Goal: Transaction & Acquisition: Purchase product/service

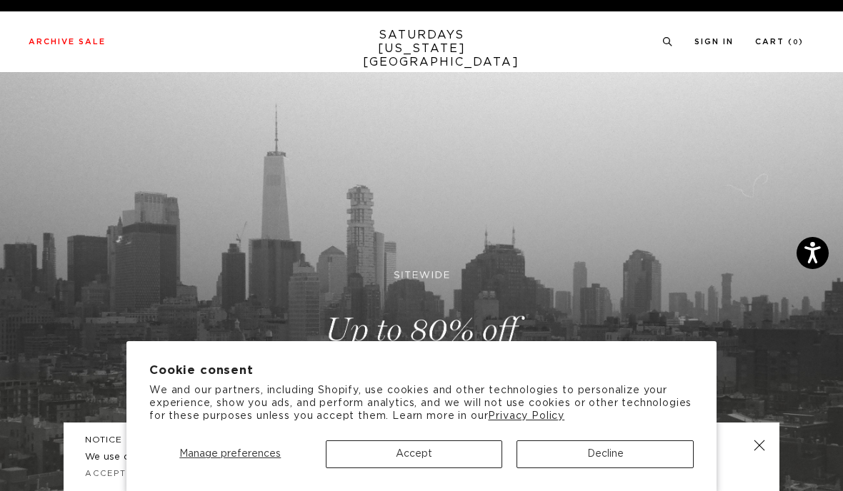
click at [448, 461] on button "Accept" at bounding box center [414, 455] width 177 height 28
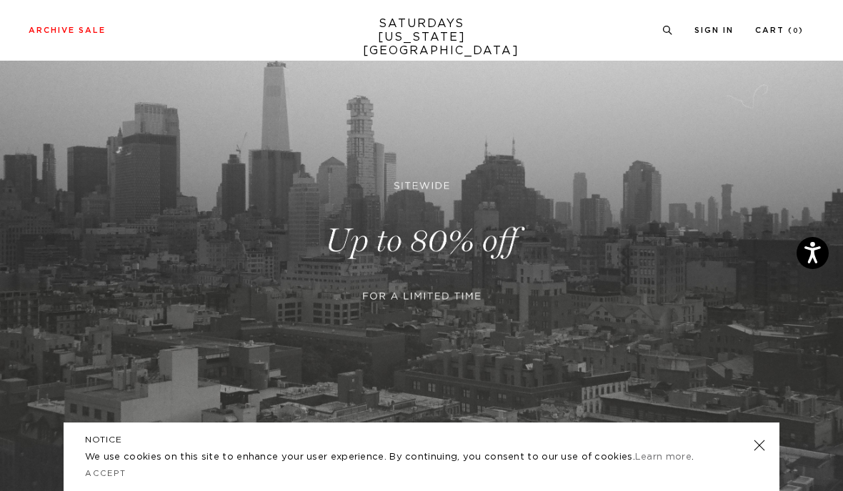
scroll to position [104, 0]
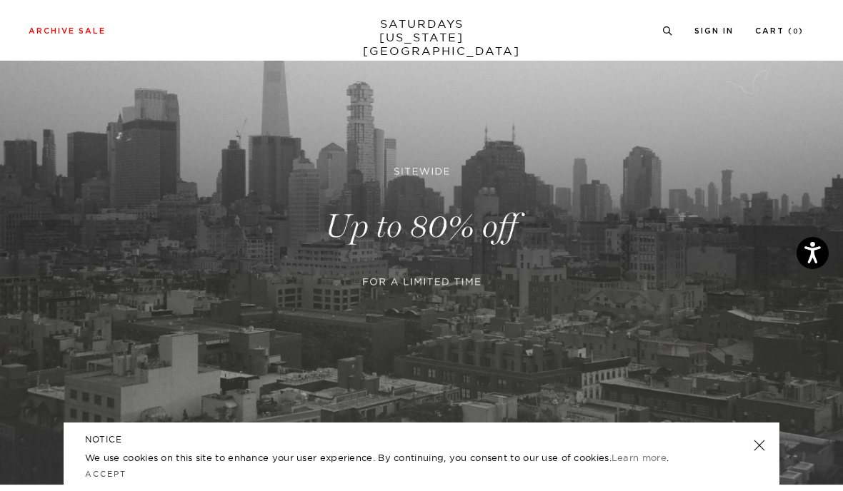
click at [429, 454] on link at bounding box center [421, 227] width 843 height 516
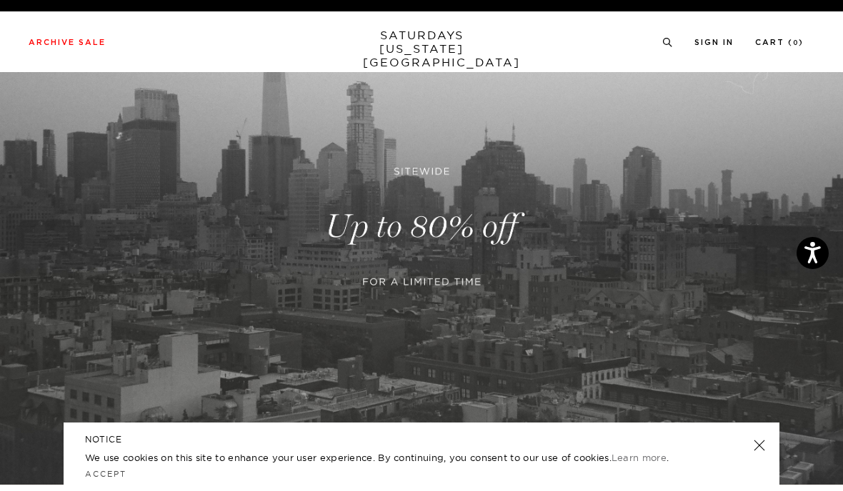
scroll to position [164, 0]
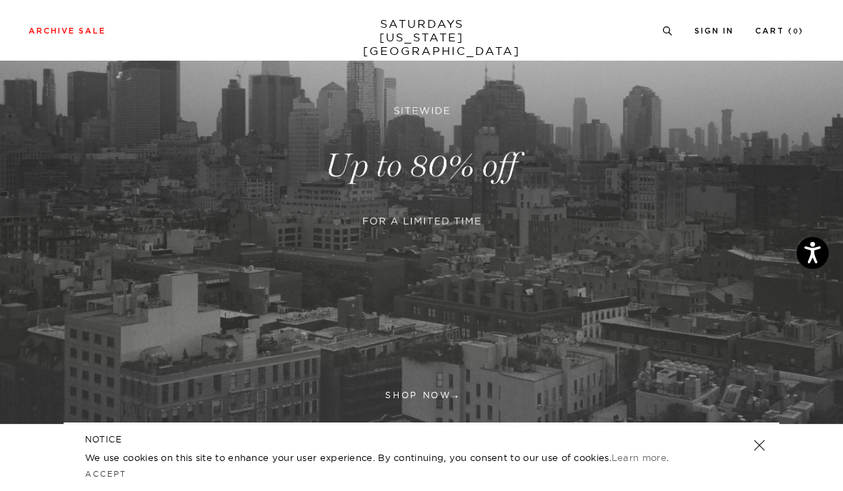
click at [439, 397] on link at bounding box center [421, 166] width 843 height 516
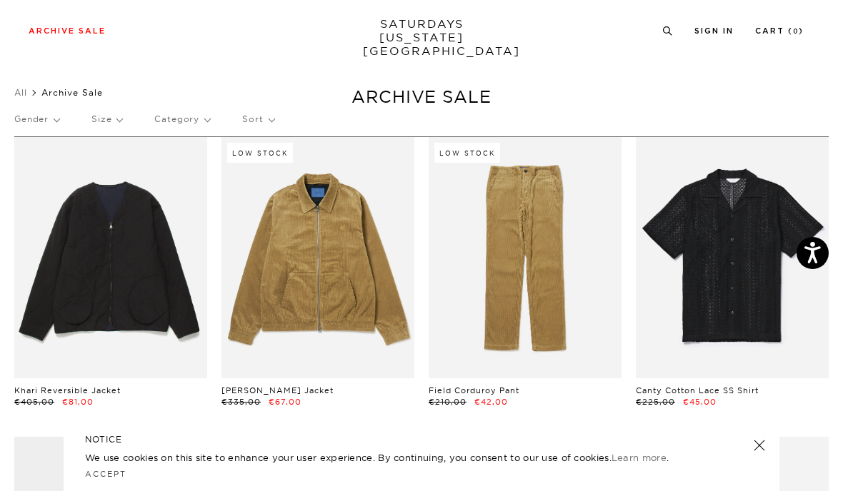
scroll to position [38, 0]
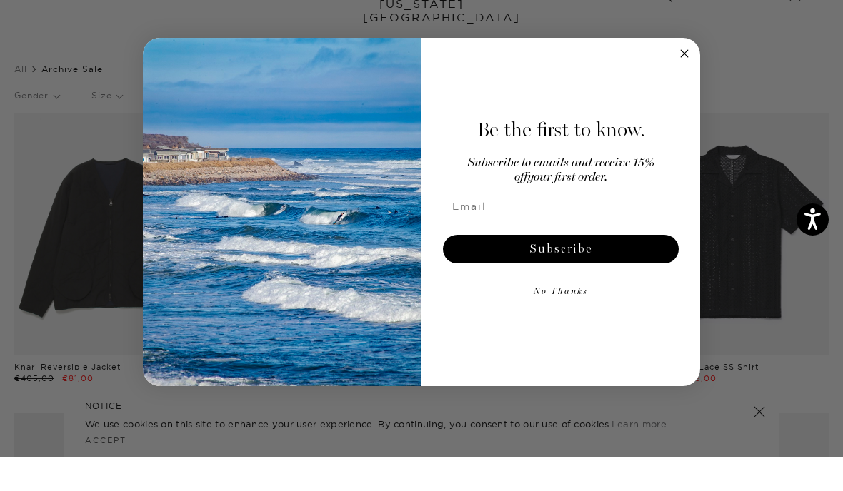
click at [676, 79] on icon "Close dialog" at bounding box center [684, 87] width 17 height 17
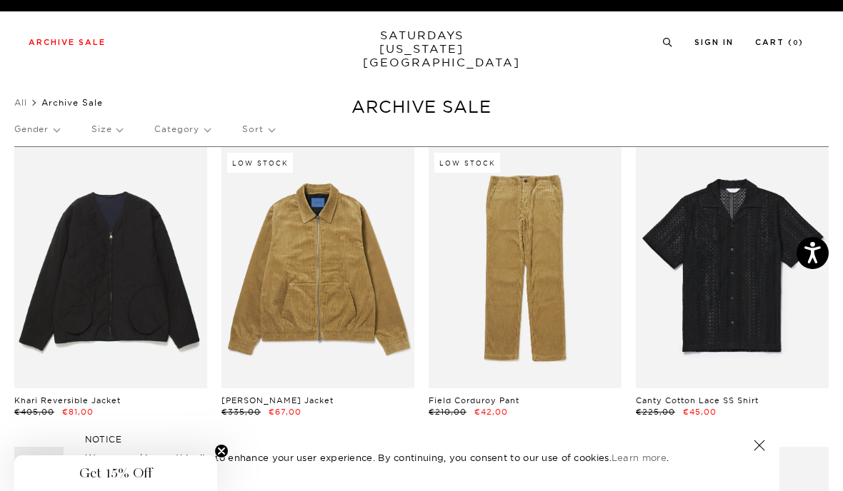
click at [215, 457] on icon "Close teaser" at bounding box center [221, 451] width 14 height 14
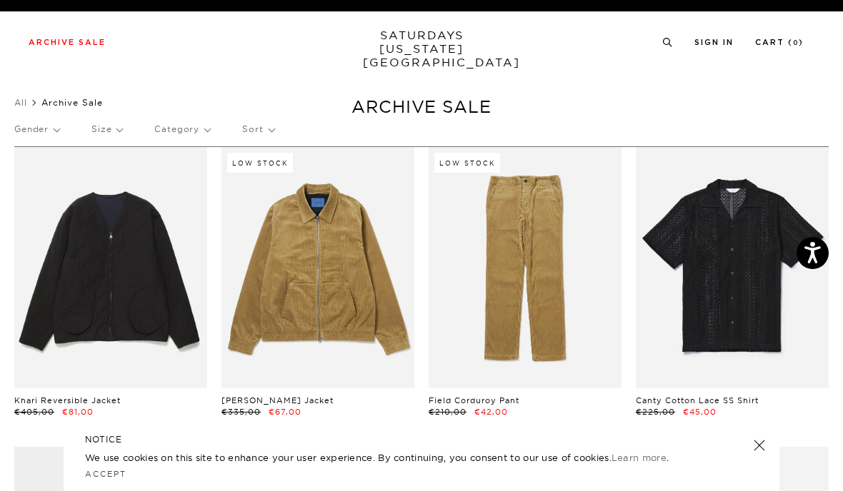
click at [765, 436] on div "NOTICE We use cookies on this site to enhance your user experience. By continui…" at bounding box center [422, 457] width 716 height 69
click at [757, 447] on link at bounding box center [759, 446] width 20 height 20
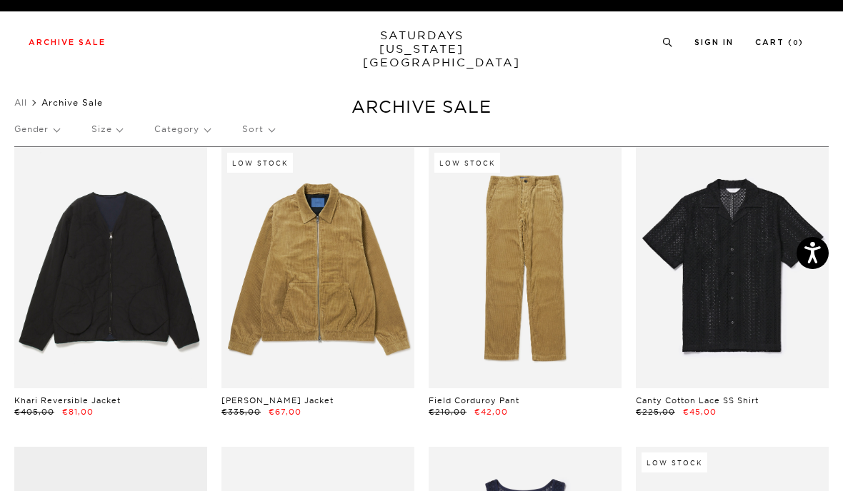
click at [50, 134] on p "Gender" at bounding box center [36, 129] width 45 height 33
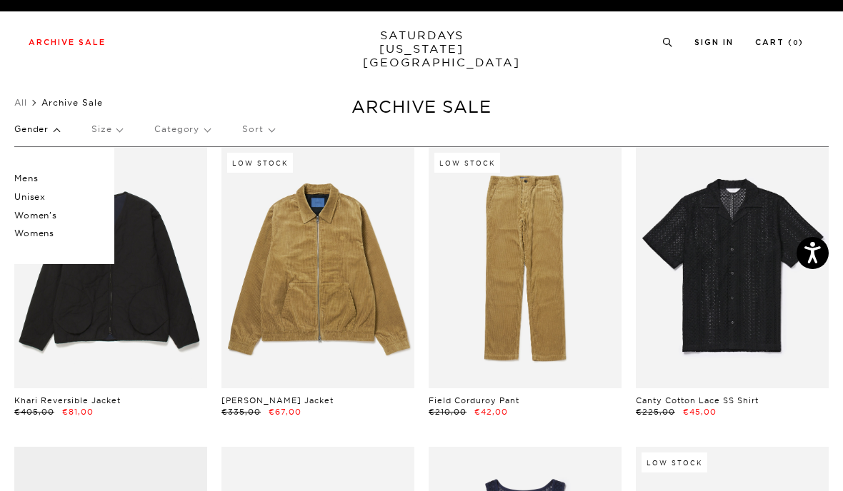
click at [21, 176] on p "Mens" at bounding box center [57, 178] width 86 height 19
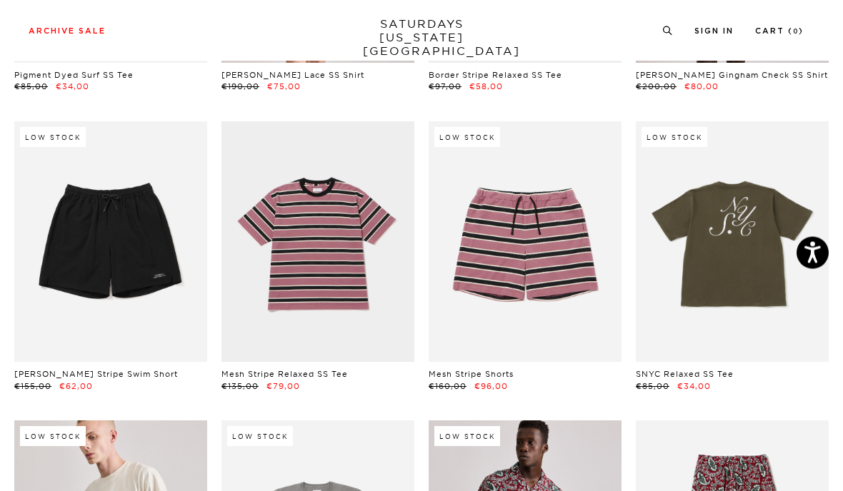
scroll to position [2791, 0]
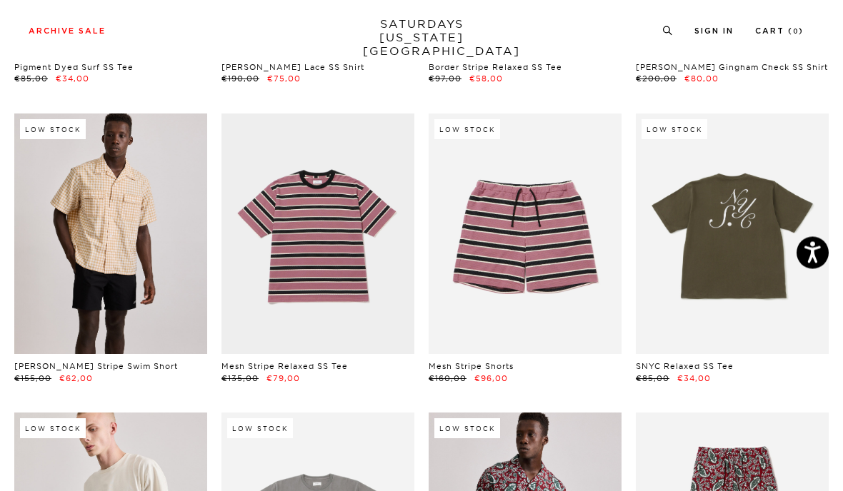
click at [88, 239] on link at bounding box center [110, 234] width 193 height 241
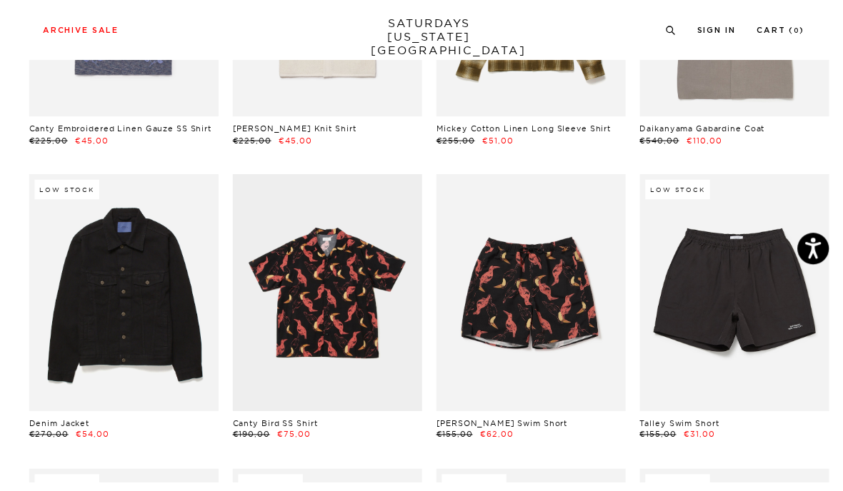
scroll to position [3727, 0]
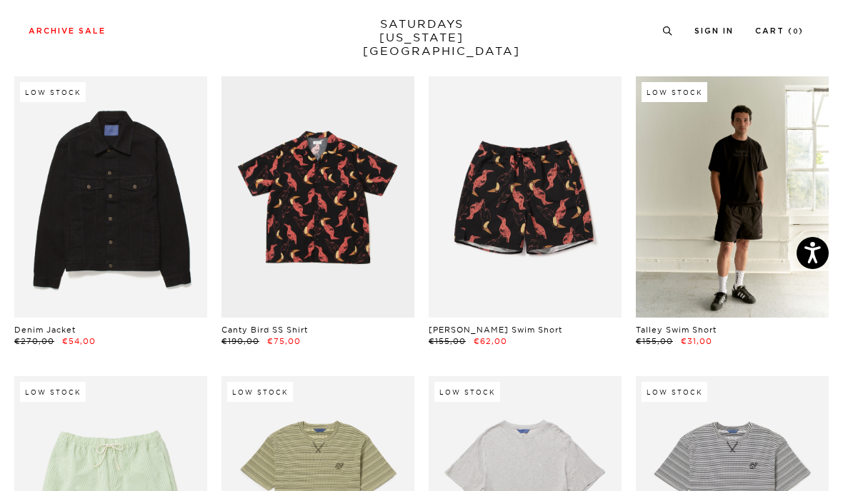
click at [721, 196] on link at bounding box center [732, 196] width 193 height 241
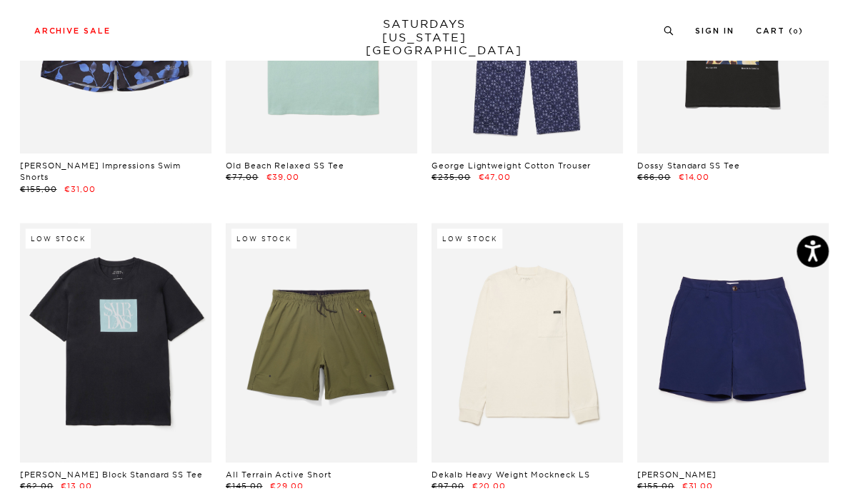
scroll to position [4885, 0]
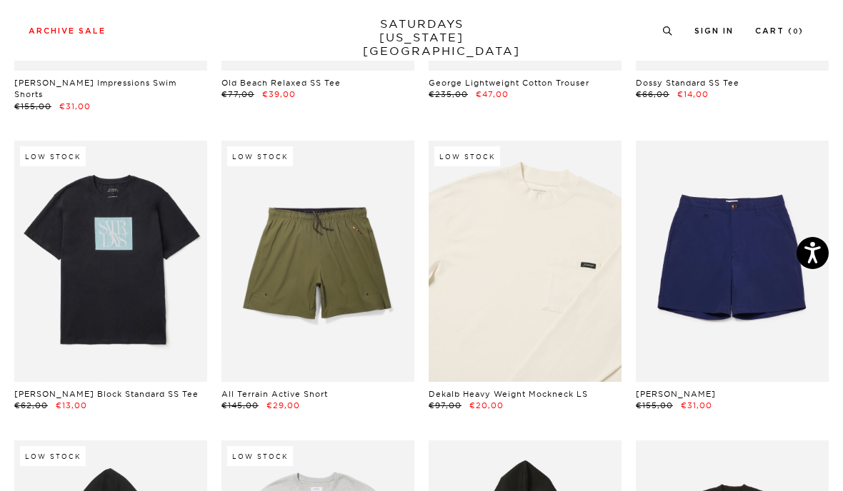
click at [476, 236] on link at bounding box center [525, 261] width 193 height 241
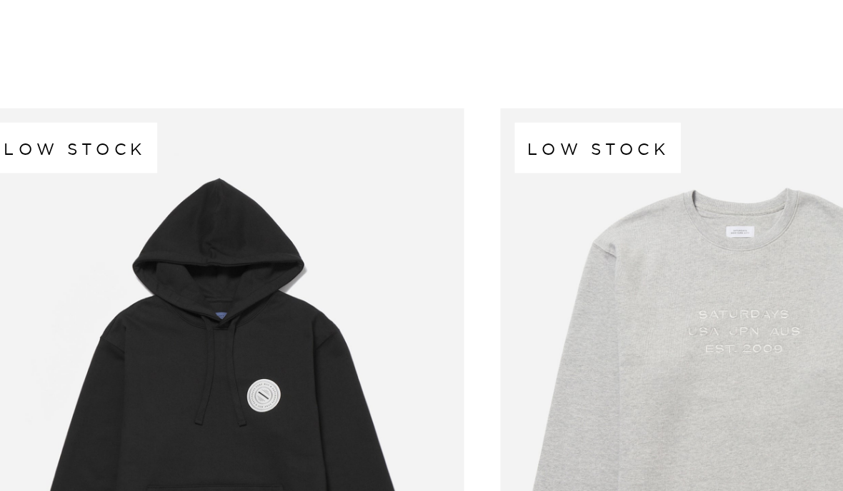
scroll to position [5168, 0]
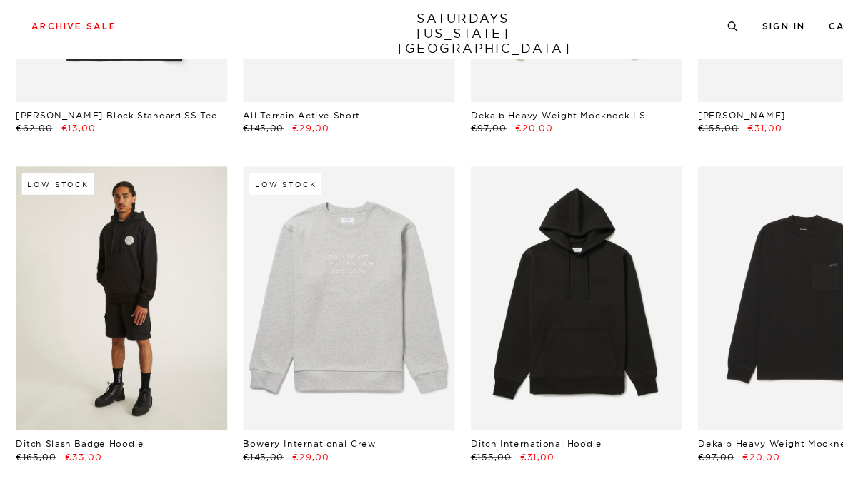
click at [78, 248] on link at bounding box center [110, 279] width 193 height 241
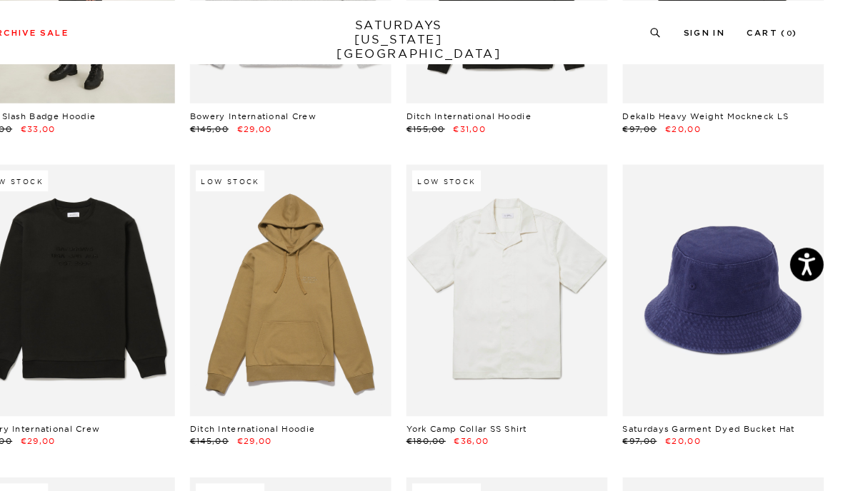
scroll to position [5421, 0]
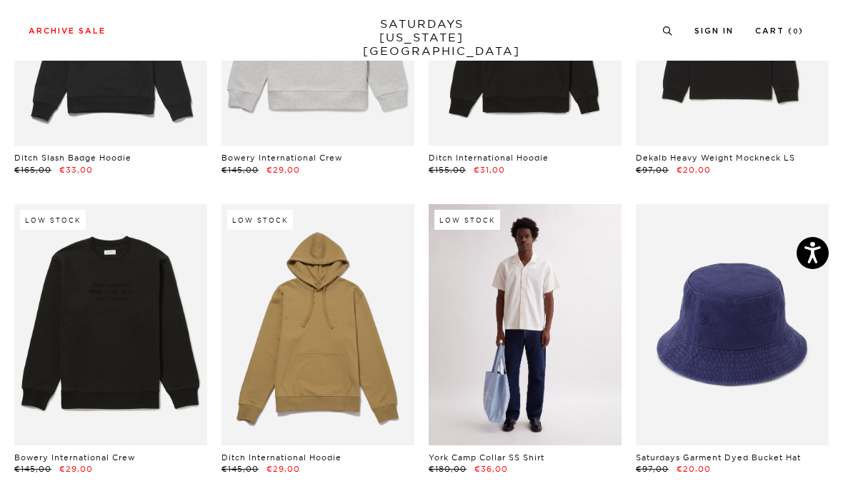
click at [481, 278] on link at bounding box center [525, 324] width 193 height 241
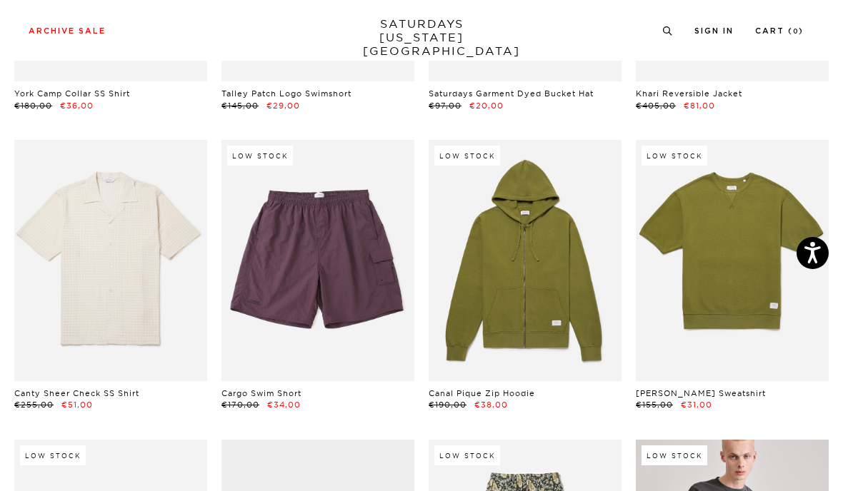
scroll to position [6108, 0]
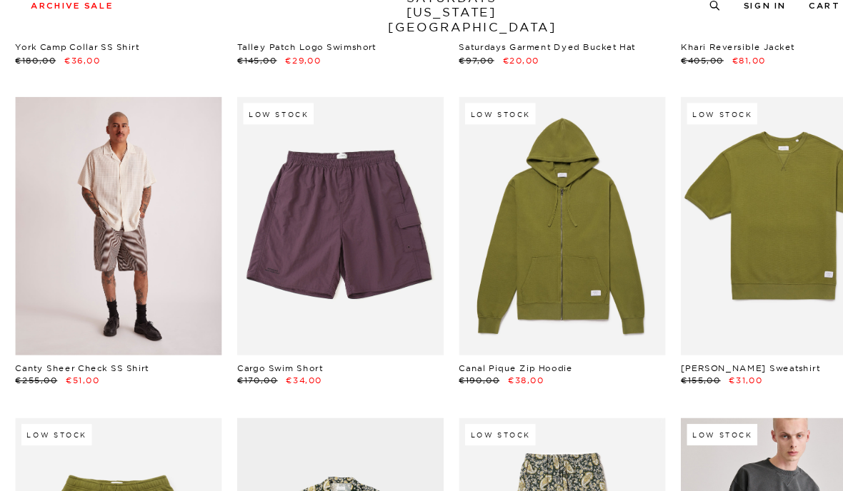
click at [69, 191] on link at bounding box center [110, 236] width 193 height 241
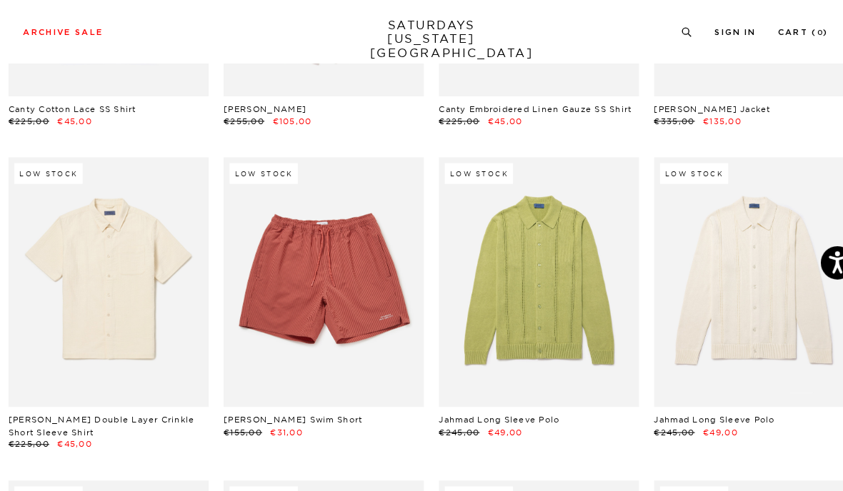
scroll to position [8183, 0]
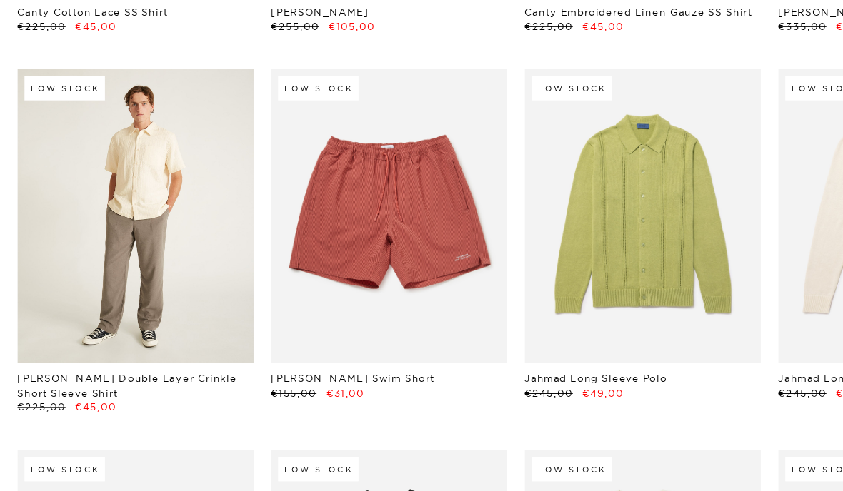
click at [82, 156] on link at bounding box center [110, 260] width 193 height 241
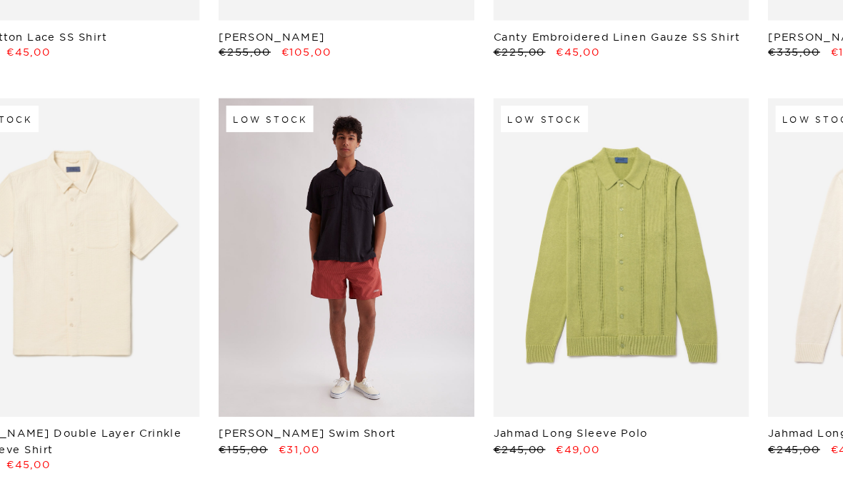
click at [221, 161] on link at bounding box center [317, 267] width 193 height 241
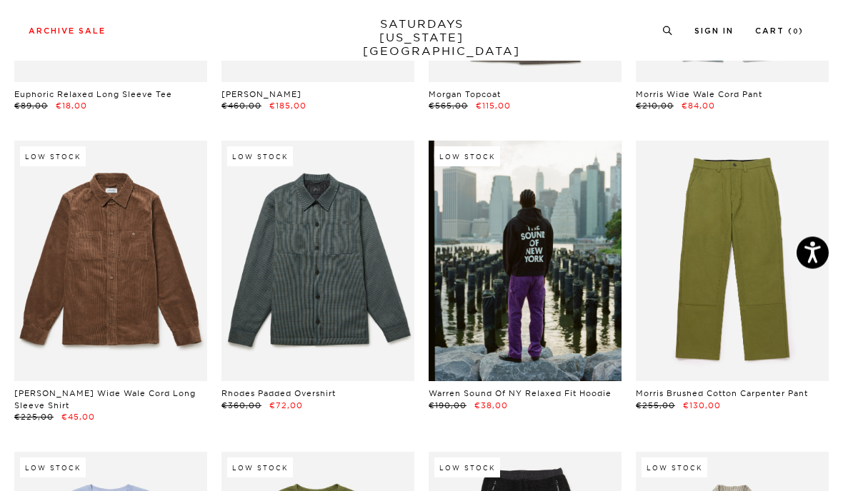
scroll to position [9093, 0]
click at [501, 259] on link at bounding box center [525, 261] width 193 height 241
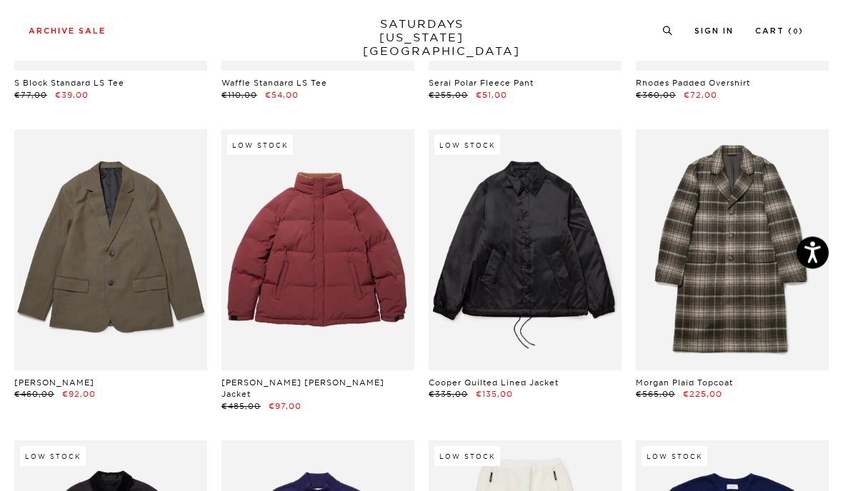
scroll to position [9715, 0]
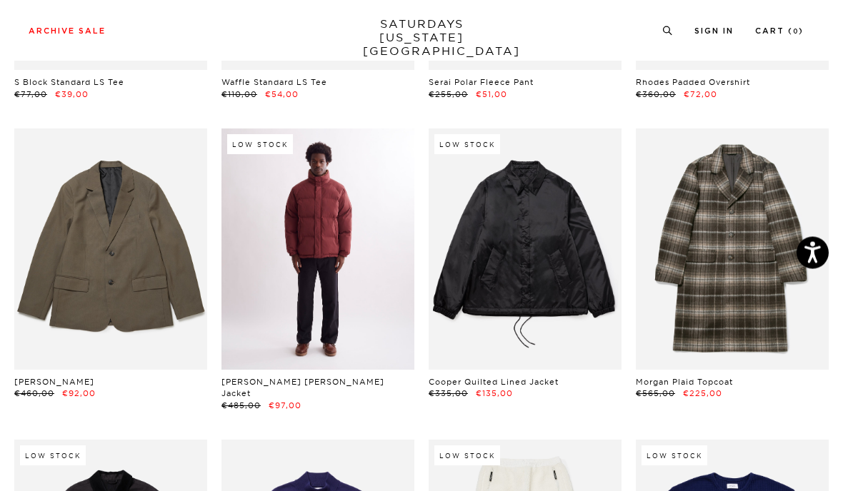
click at [274, 221] on link at bounding box center [317, 249] width 193 height 241
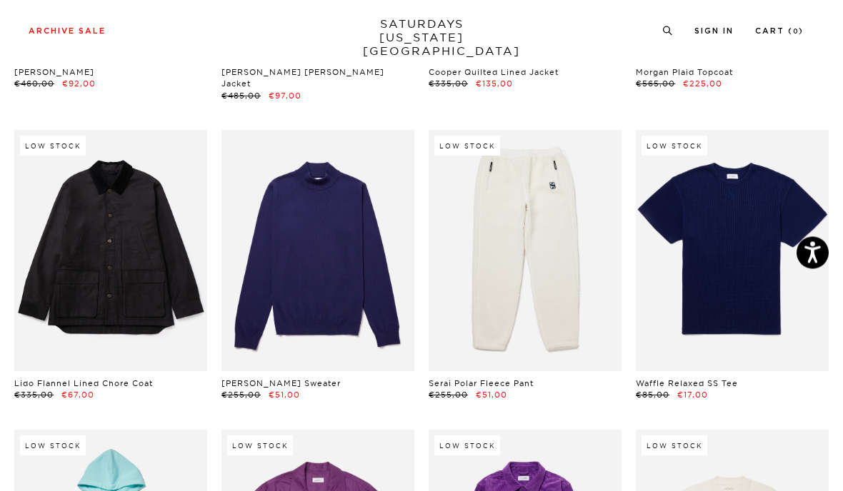
scroll to position [10026, 0]
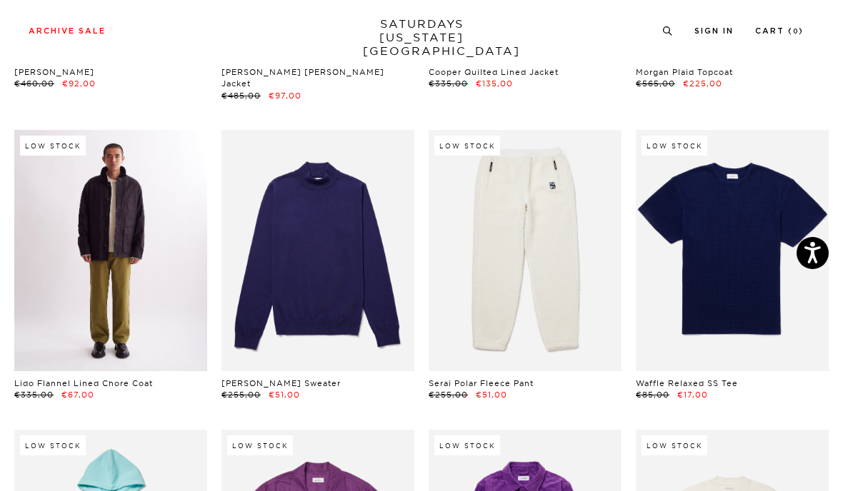
click at [69, 207] on link at bounding box center [110, 250] width 193 height 241
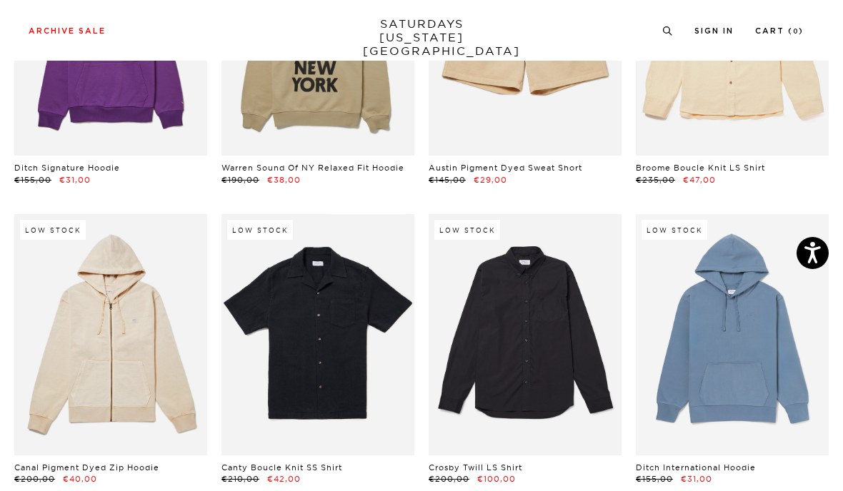
scroll to position [10877, 0]
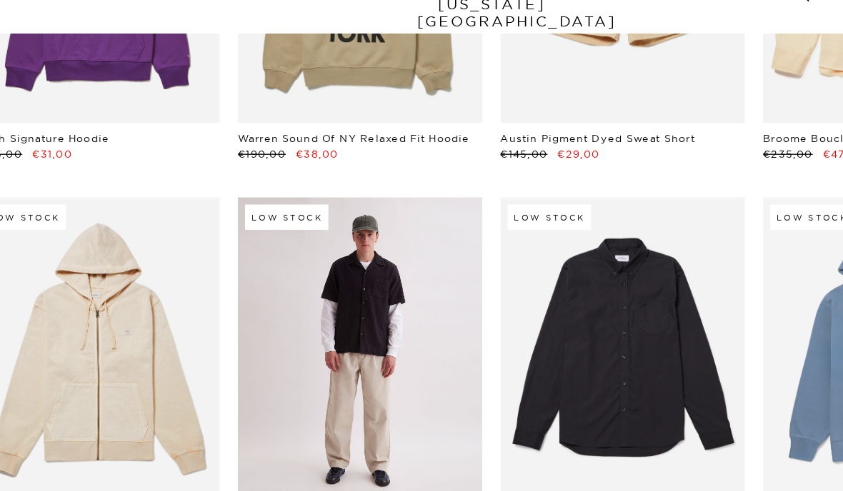
click at [241, 201] on link at bounding box center [317, 310] width 193 height 241
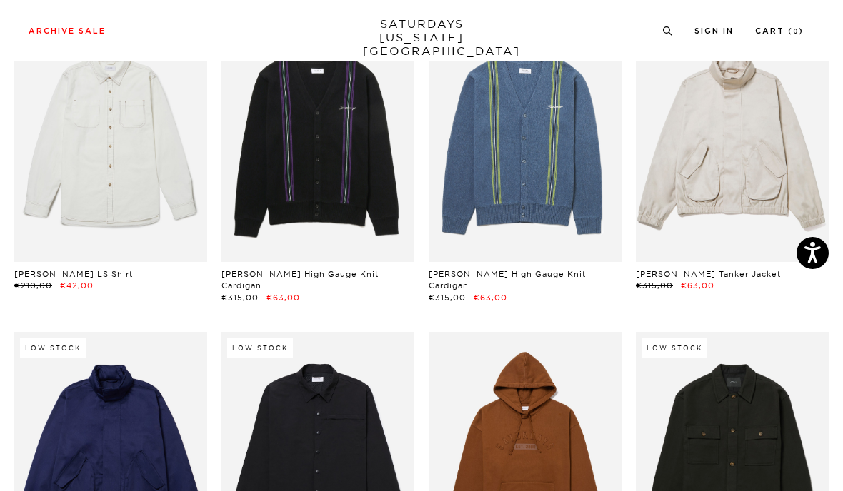
scroll to position [11646, 0]
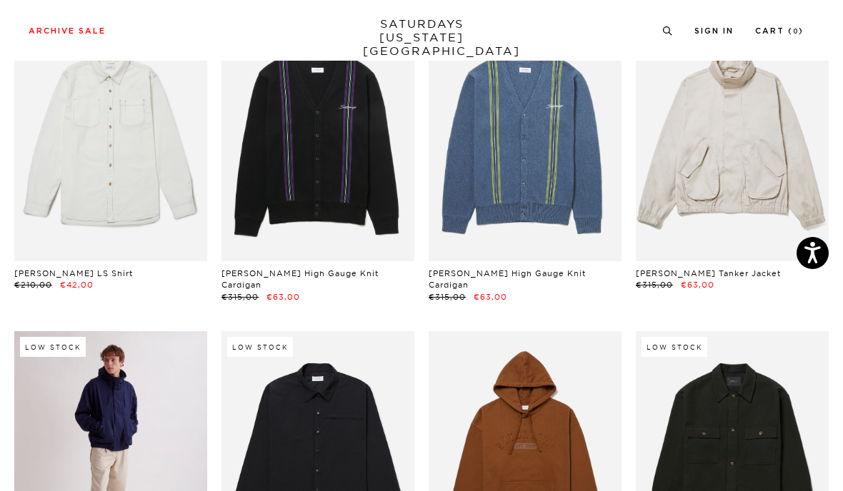
click at [82, 339] on link at bounding box center [110, 451] width 193 height 241
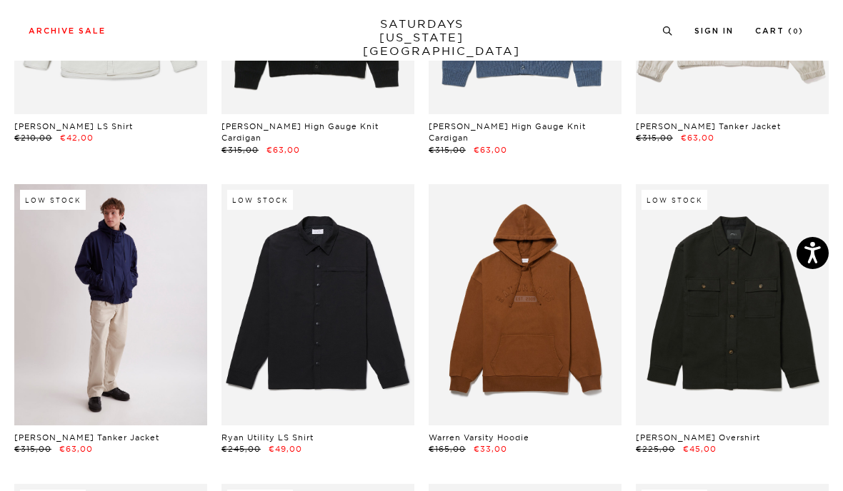
scroll to position [11814, 0]
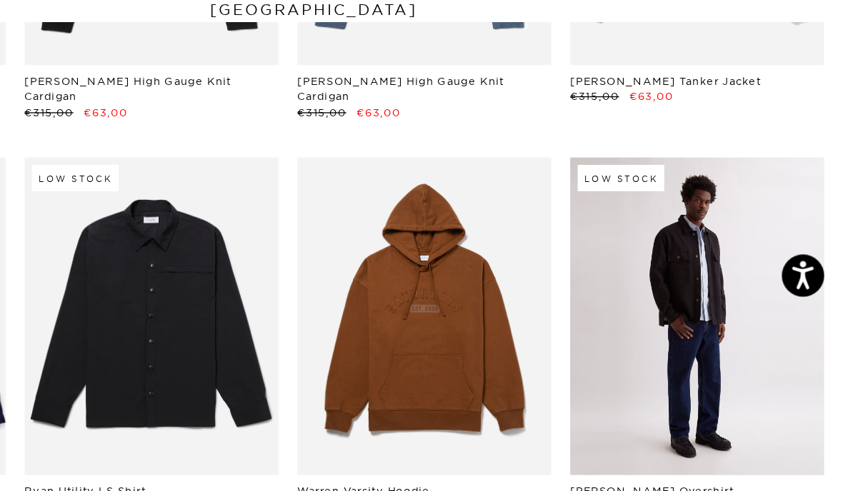
click at [636, 169] on link at bounding box center [732, 284] width 193 height 241
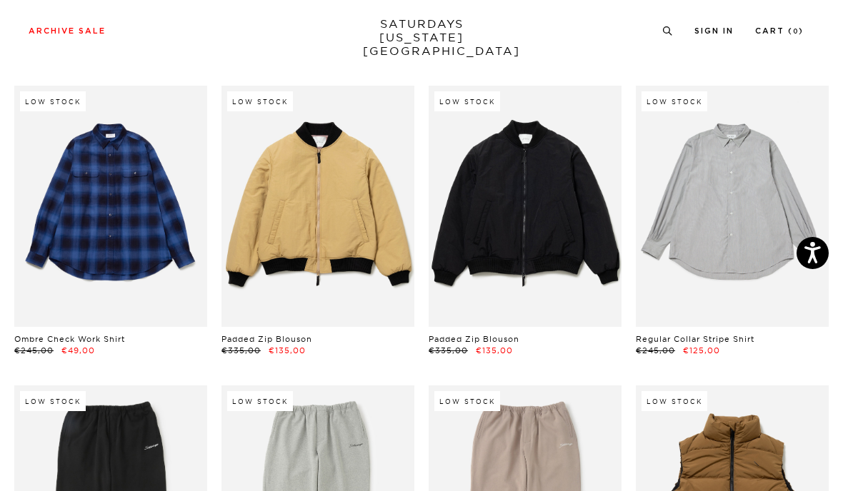
scroll to position [15197, 0]
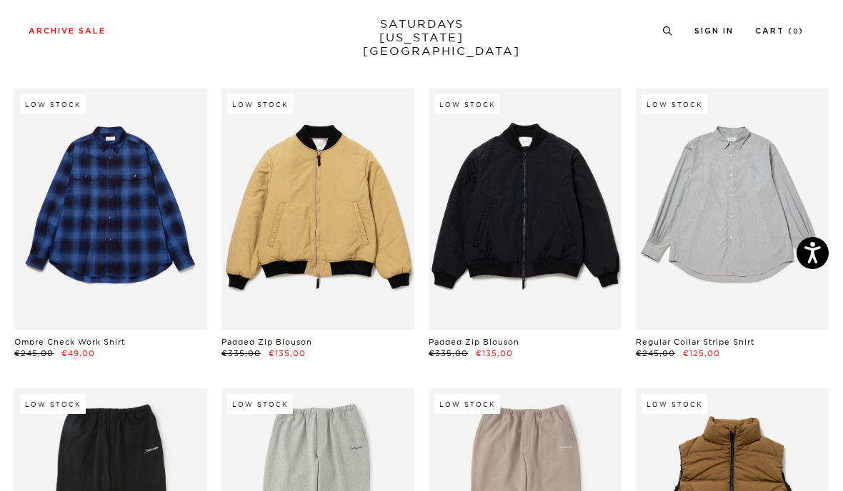
click at [404, 26] on link "SATURDAYS NEW YORK CITY" at bounding box center [422, 37] width 118 height 41
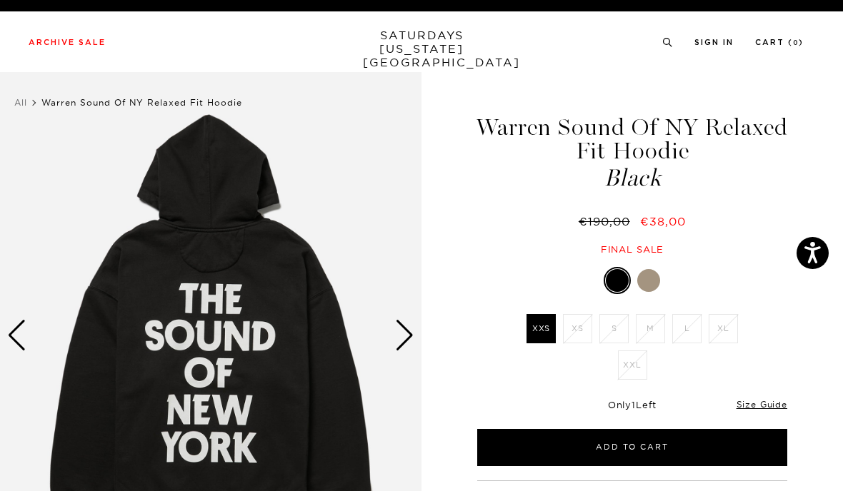
click at [652, 274] on div at bounding box center [648, 280] width 23 height 23
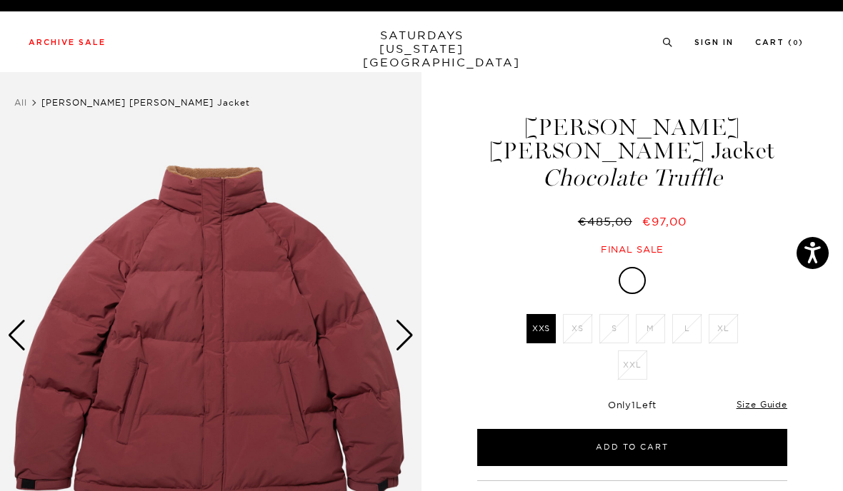
click at [414, 349] on div "Next slide" at bounding box center [404, 335] width 19 height 31
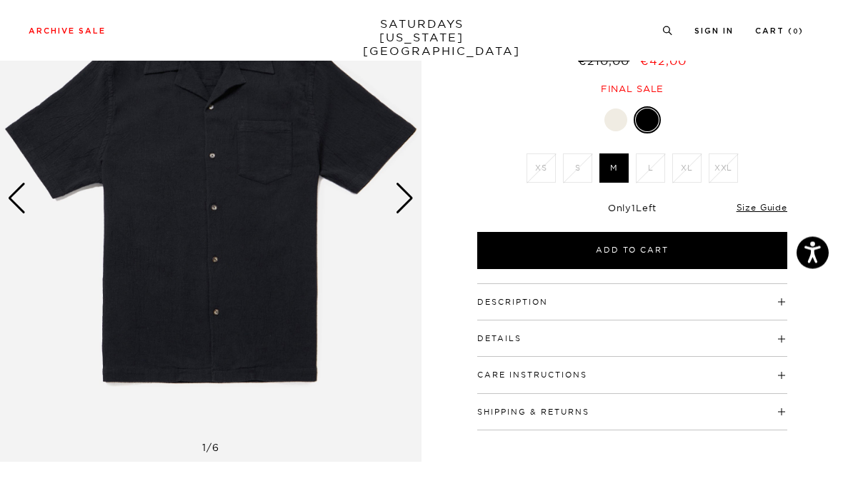
scroll to position [138, 0]
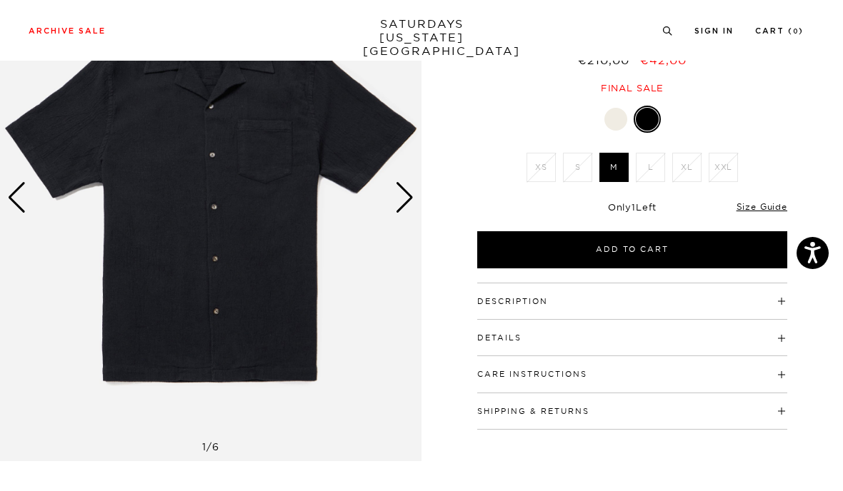
click at [517, 303] on button "Description" at bounding box center [512, 302] width 71 height 8
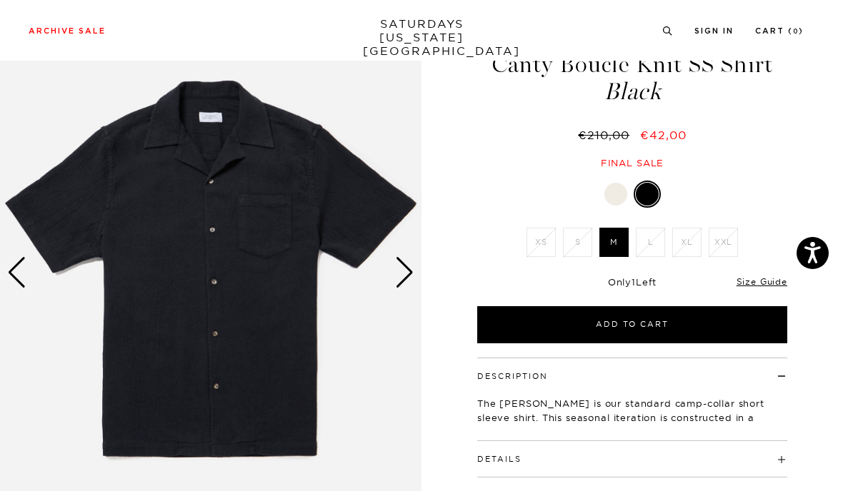
scroll to position [56, 0]
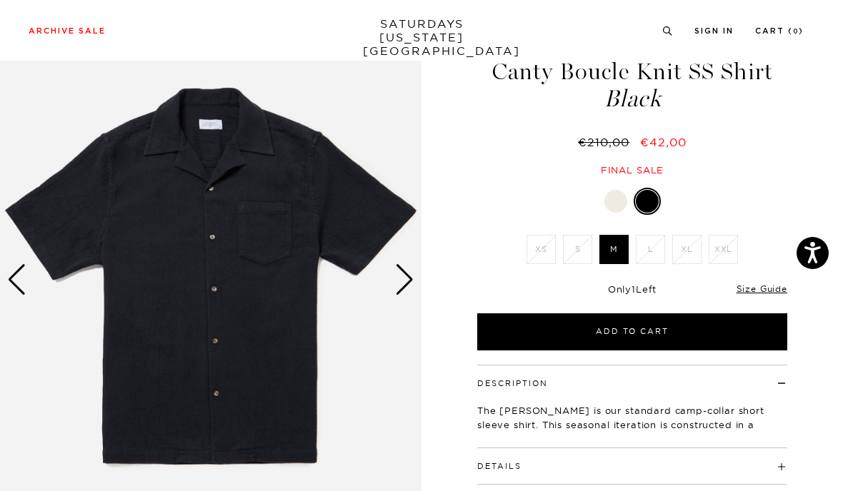
click at [164, 224] on img at bounding box center [210, 279] width 421 height 527
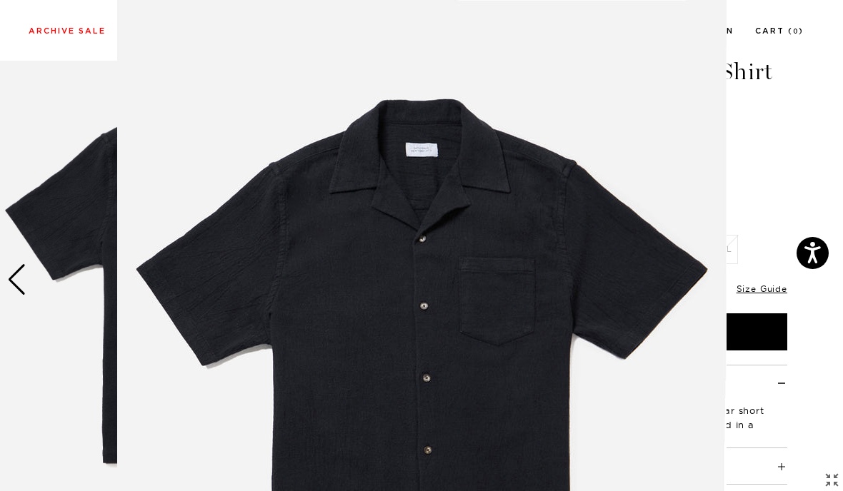
scroll to position [0, 0]
click at [769, 160] on figure at bounding box center [421, 245] width 843 height 491
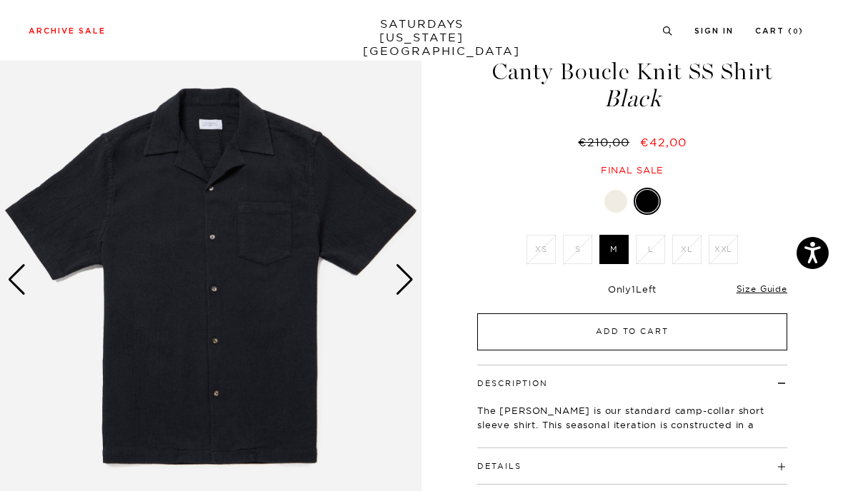
click at [554, 335] on button "Add to Cart" at bounding box center [632, 332] width 310 height 37
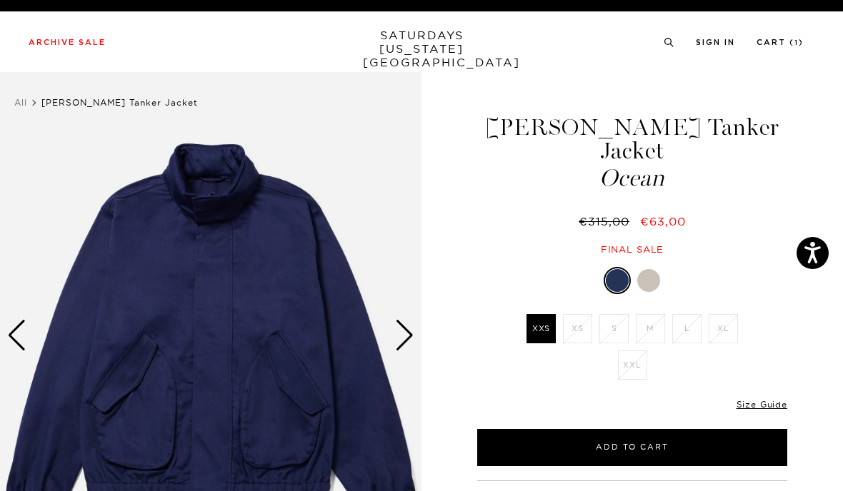
click at [655, 267] on div at bounding box center [632, 280] width 310 height 27
click at [664, 267] on div at bounding box center [632, 280] width 310 height 27
click at [644, 269] on div at bounding box center [648, 280] width 23 height 23
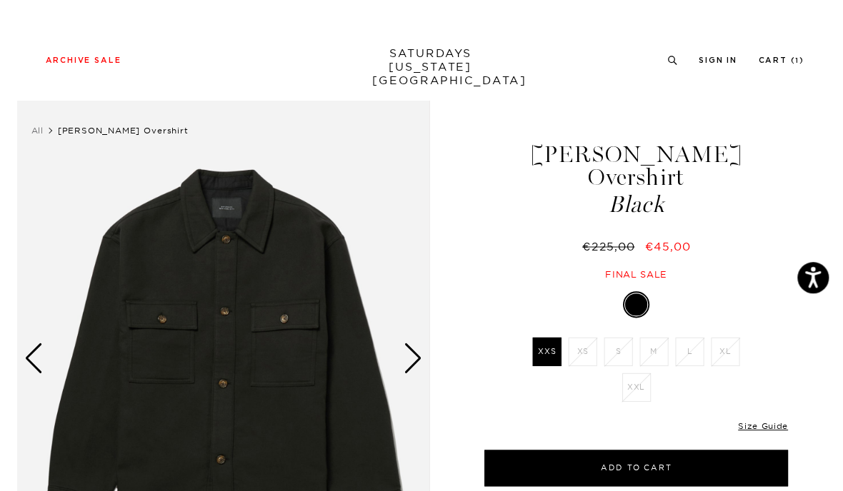
scroll to position [28, 0]
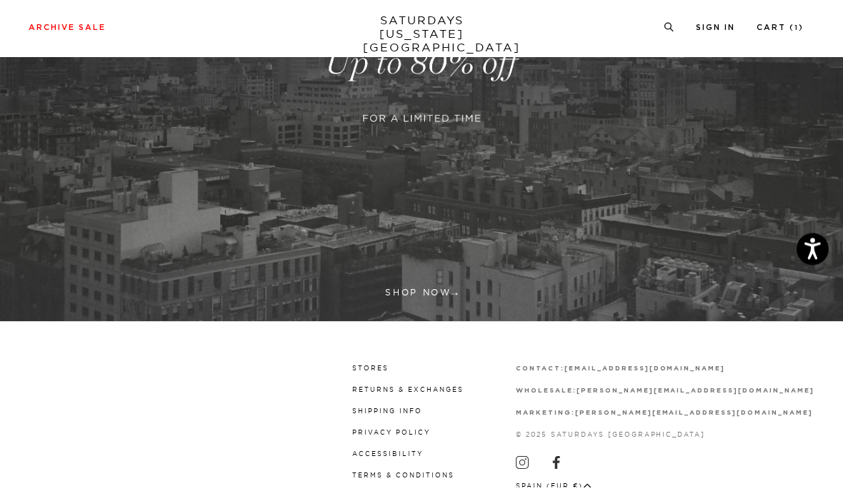
scroll to position [261, 0]
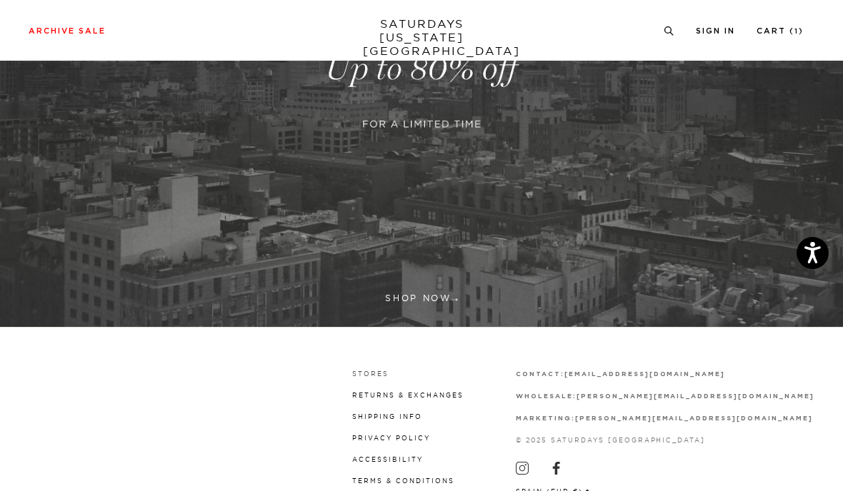
click at [389, 372] on link "Stores" at bounding box center [370, 374] width 36 height 8
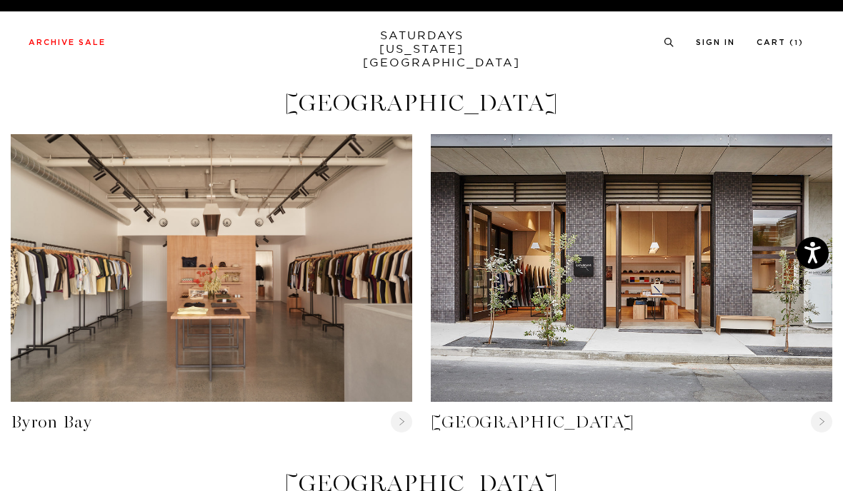
click at [391, 47] on link "SATURDAYS NEW YORK CITY" at bounding box center [422, 49] width 118 height 41
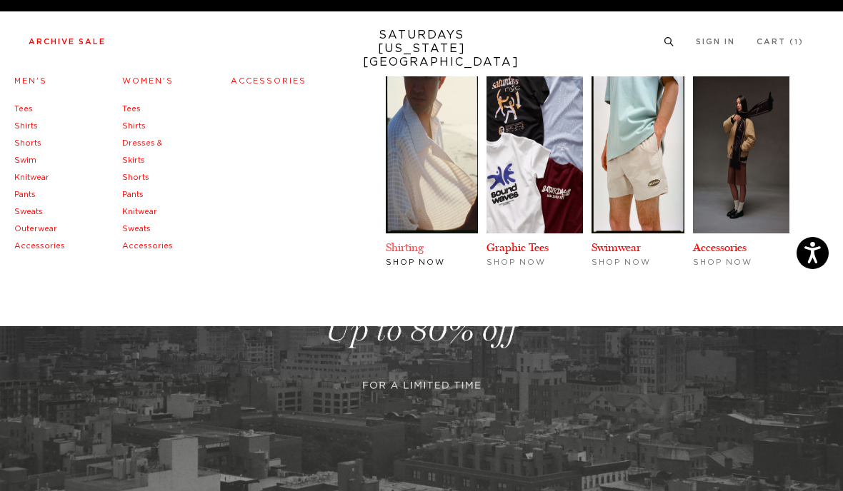
click at [386, 247] on link "Shirting" at bounding box center [405, 248] width 38 height 14
click at [26, 246] on link "Accessories" at bounding box center [39, 246] width 51 height 8
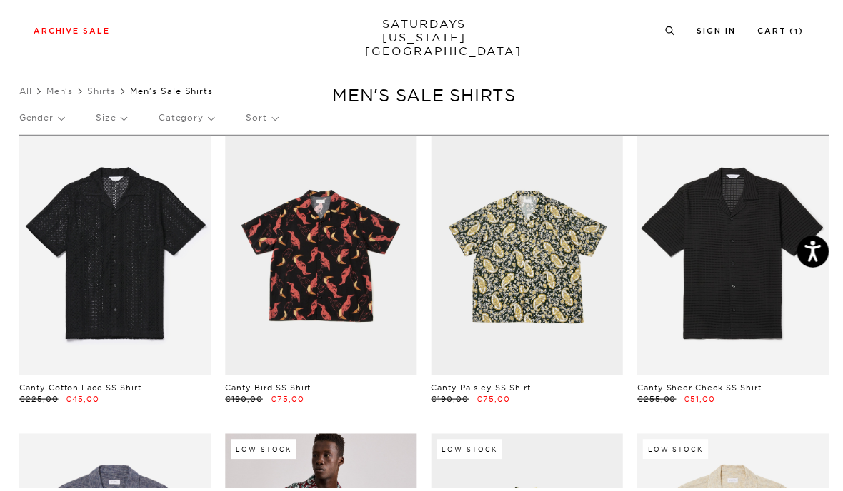
scroll to position [51, 0]
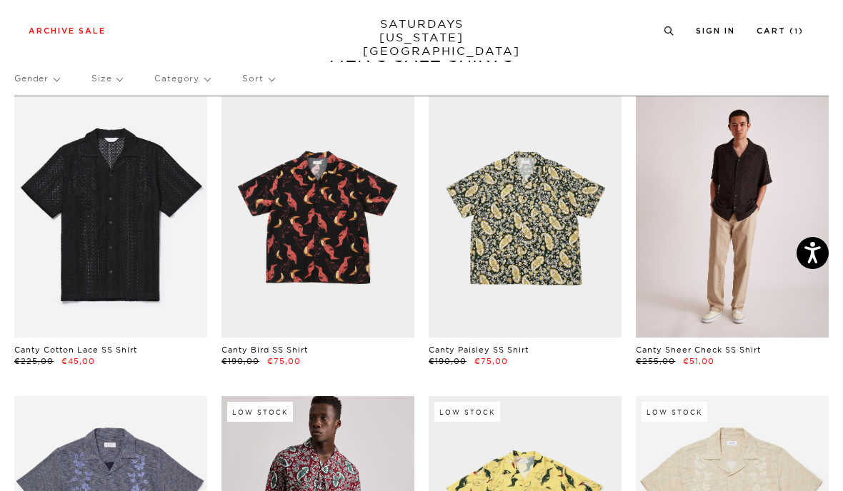
click at [716, 199] on link at bounding box center [732, 216] width 193 height 241
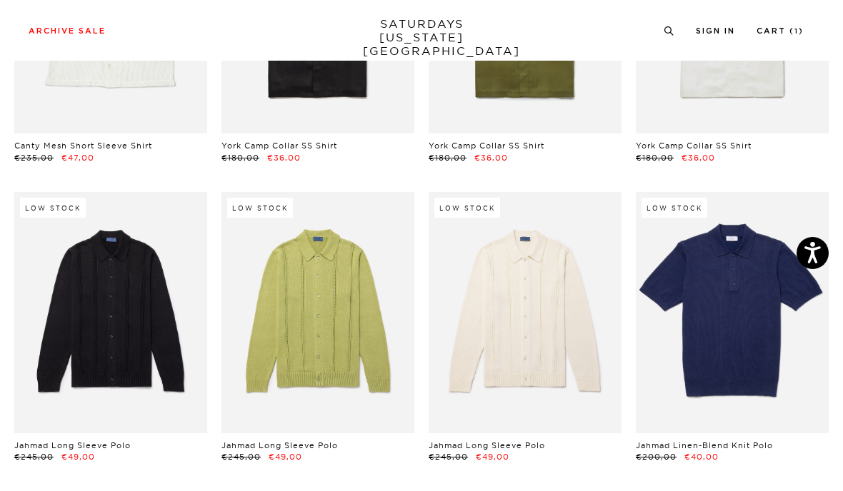
scroll to position [1421, 0]
